Goal: Task Accomplishment & Management: Manage account settings

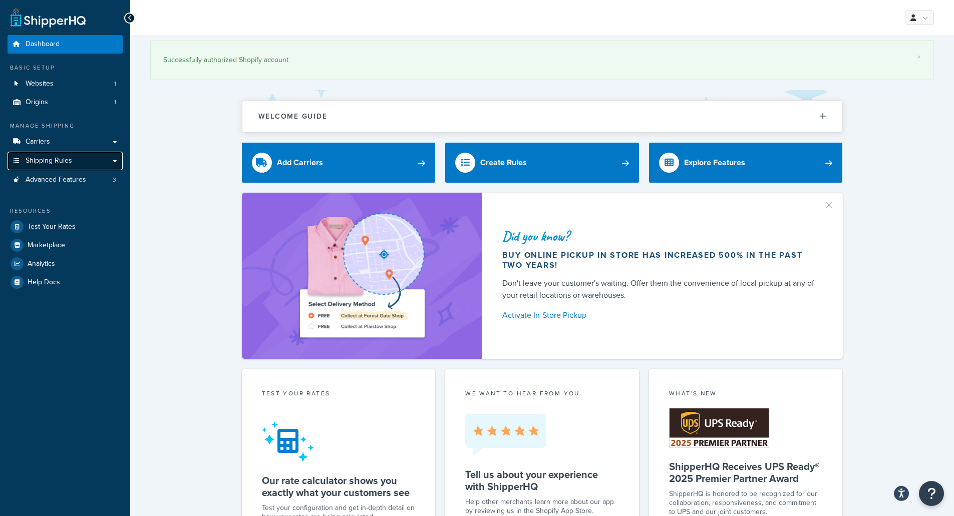
click at [86, 154] on link "Shipping Rules" at bounding box center [65, 161] width 115 height 19
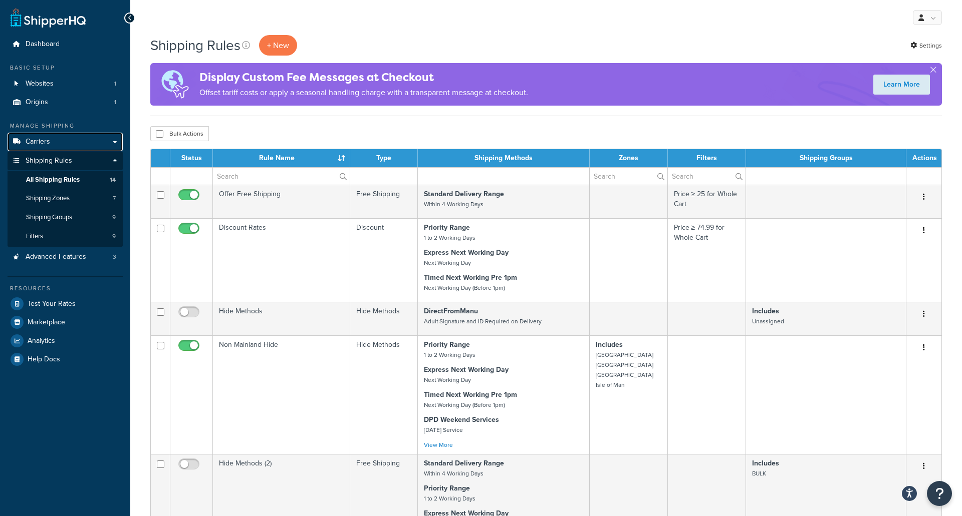
click at [85, 141] on link "Carriers" at bounding box center [65, 142] width 115 height 19
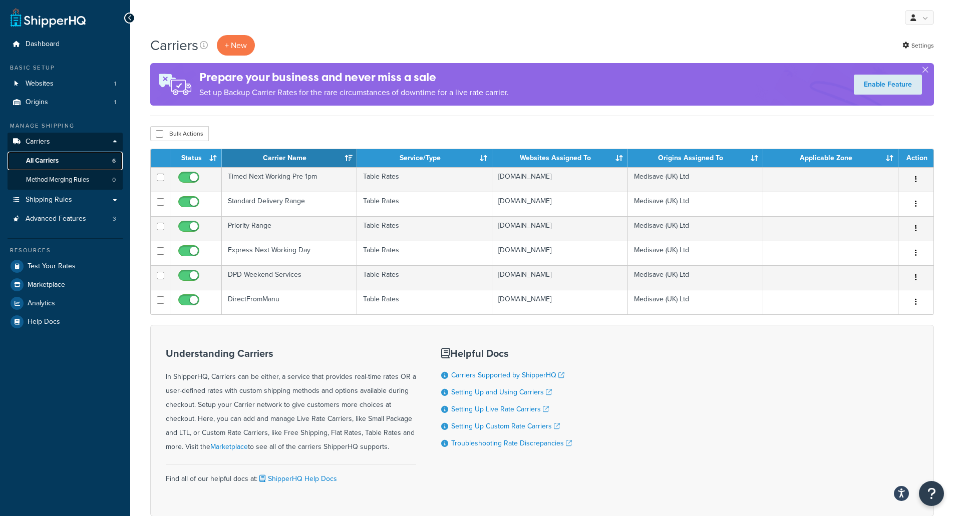
click at [87, 158] on link "All Carriers 6" at bounding box center [65, 161] width 115 height 19
click at [77, 196] on link "Shipping Rules" at bounding box center [65, 200] width 115 height 19
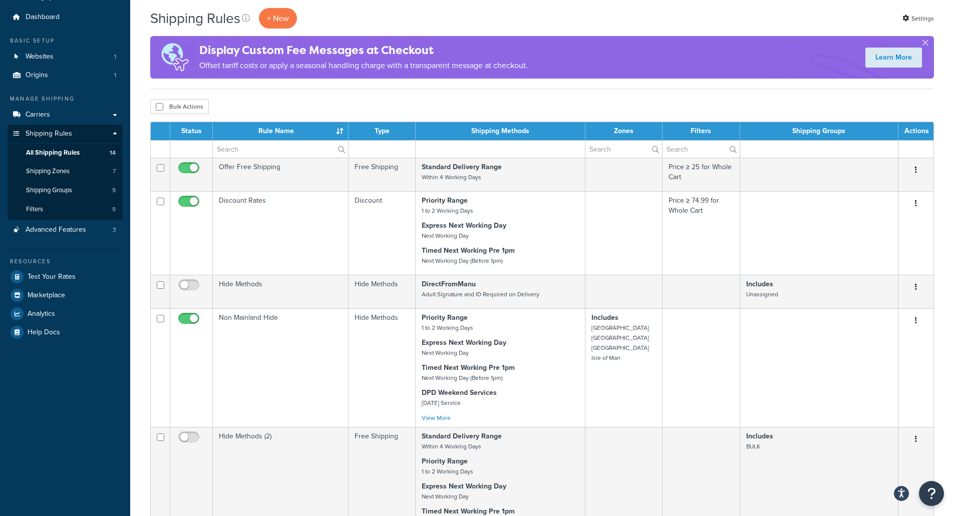
scroll to position [50, 0]
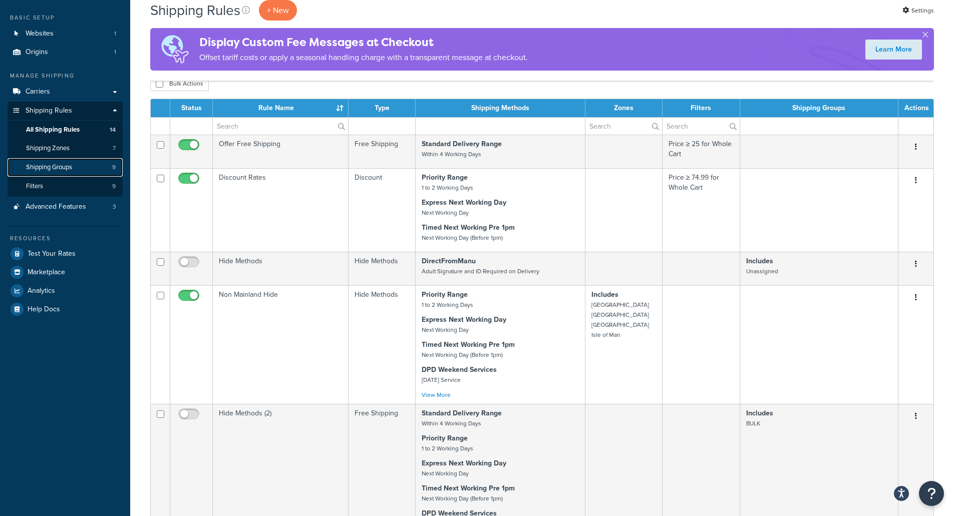
click at [74, 163] on link "Shipping Groups 9" at bounding box center [65, 167] width 115 height 19
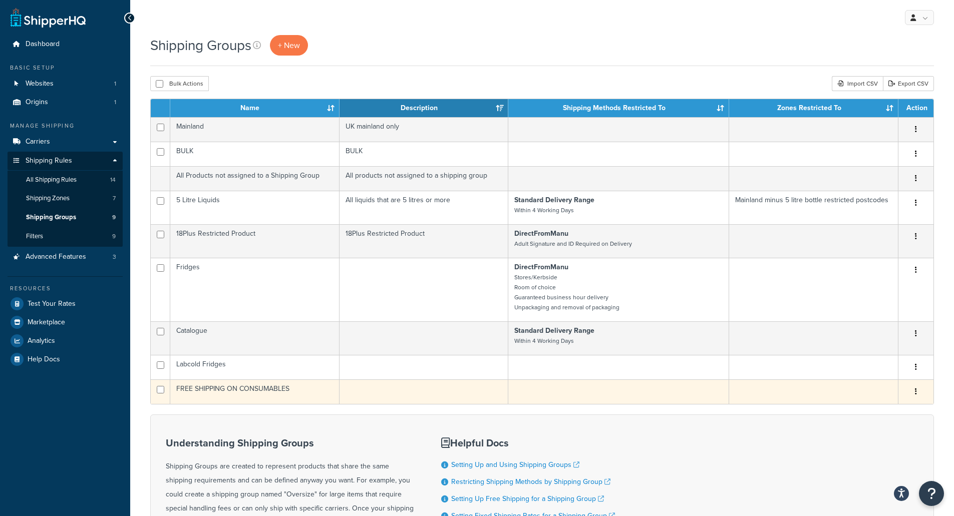
click at [258, 391] on td "FREE SHIPPING ON CONSUMABLES" at bounding box center [254, 392] width 169 height 25
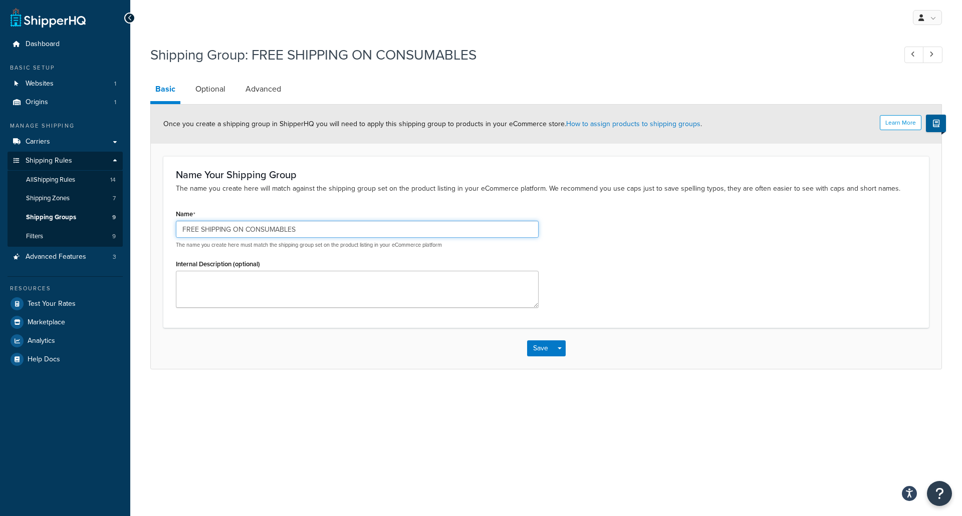
click at [348, 233] on input "FREE SHIPPING ON CONSUMABLES" at bounding box center [357, 229] width 363 height 17
